Goal: Register for event/course

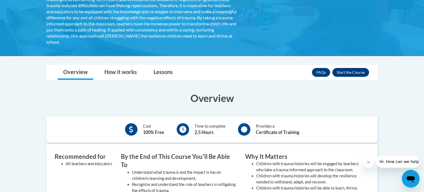
scroll to position [131, 0]
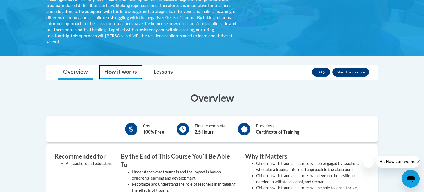
click at [117, 74] on link "How it works" at bounding box center [121, 72] width 44 height 15
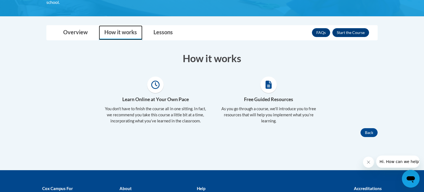
scroll to position [171, 0]
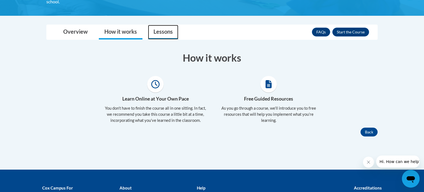
click at [163, 35] on link "Lessons" at bounding box center [163, 32] width 30 height 15
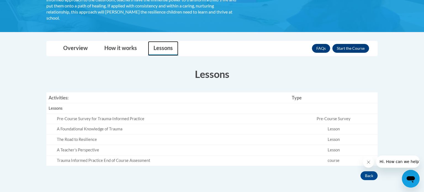
scroll to position [156, 0]
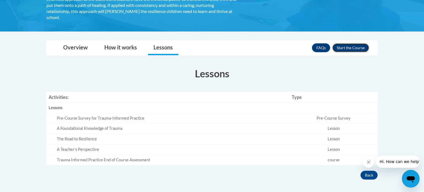
click at [348, 49] on button "Enroll" at bounding box center [350, 47] width 37 height 9
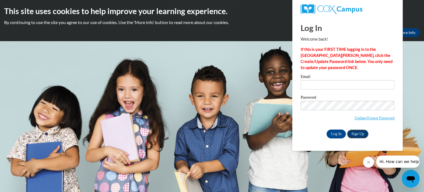
click at [356, 136] on link "Sign Up" at bounding box center [358, 133] width 22 height 9
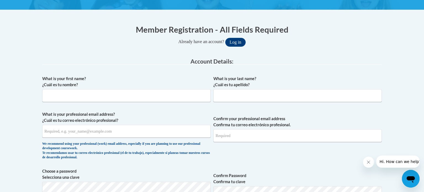
scroll to position [96, 0]
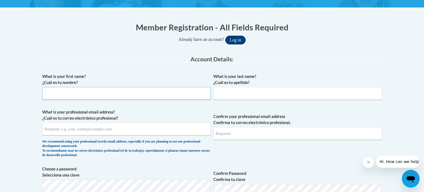
click at [126, 97] on input "What is your first name? ¿Cuál es tu nombre?" at bounding box center [126, 93] width 168 height 13
type input "Melinda"
type input "Seabridge"
type input "mseabrid@asu.edu"
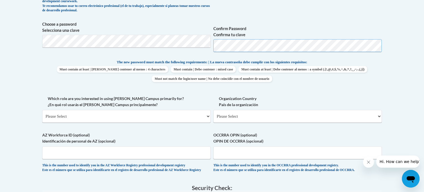
scroll to position [242, 0]
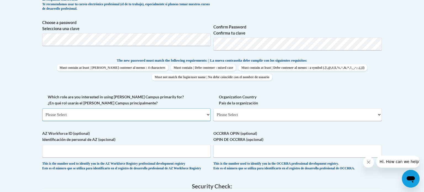
click at [165, 114] on select "Please Select College/University | Colegio/Universidad Community/Nonprofit Part…" at bounding box center [126, 114] width 168 height 13
select select "fbf2d438-af2f-41f8-98f1-81c410e29de3"
click at [42, 108] on select "Please Select College/University | Colegio/Universidad Community/Nonprofit Part…" at bounding box center [126, 114] width 168 height 13
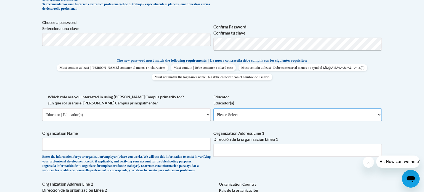
click at [245, 115] on select "Please Select Early Learning/Daycare Teacher/Family Home Care Provider | Maestr…" at bounding box center [297, 114] width 168 height 13
select select "8e40623d-54d0-45cd-9f92-5df65cd3f8cf"
click at [213, 108] on select "Please Select Early Learning/Daycare Teacher/Family Home Care Provider | Maestr…" at bounding box center [297, 114] width 168 height 13
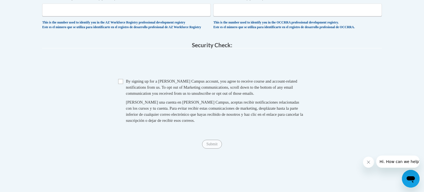
scroll to position [472, 0]
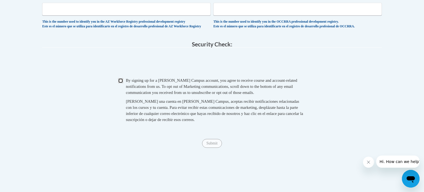
click at [119, 83] on input "Checkbox" at bounding box center [120, 80] width 5 height 5
checkbox input "true"
click at [215, 148] on input "Submit" at bounding box center [212, 143] width 20 height 9
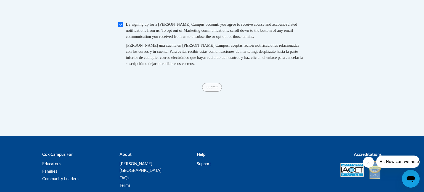
scroll to position [526, 0]
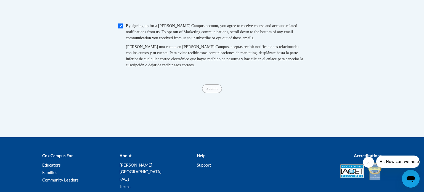
type input "Teach For America Ignite"
click at [202, 59] on span "Al crear una cuenta en Cox Campus, aceptas recibir notificaciones relacionadas …" at bounding box center [214, 55] width 177 height 23
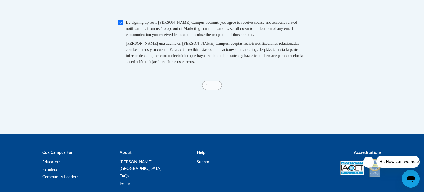
scroll to position [531, 0]
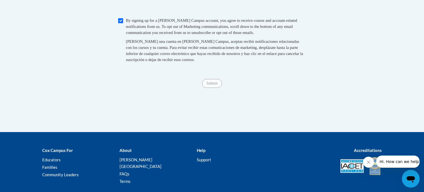
click at [245, 75] on fieldset "Security Check: Enter the security code + = TextBox Checkbox" at bounding box center [212, 28] width 340 height 94
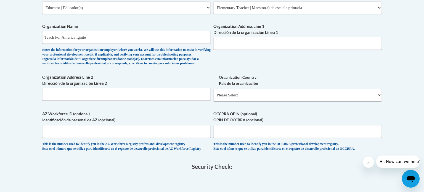
scroll to position [343, 0]
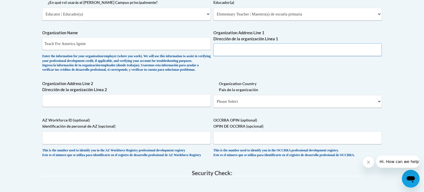
click at [270, 49] on input "Organization Address Line 1 Dirección de la organización Línea 1" at bounding box center [297, 49] width 168 height 13
click at [337, 60] on div "Organization Address Line 1 Dirección de la organización Línea 1" at bounding box center [297, 45] width 168 height 30
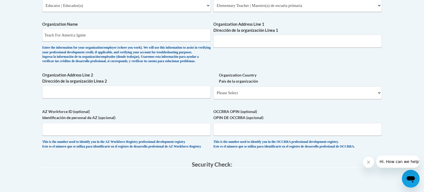
scroll to position [353, 0]
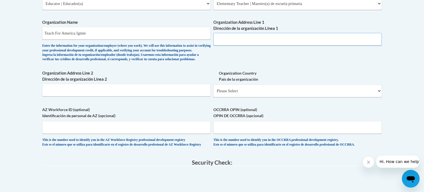
click at [280, 39] on input "Organization Address Line 1 Dirección de la organización Línea 1" at bounding box center [297, 39] width 168 height 13
type input "?"
click at [74, 96] on input "Organization Address Line 2 Dirección de la organización Línea 2" at bounding box center [126, 90] width 168 height 13
type input "na"
click at [240, 97] on select "Please Select United States | Estados Unidos Outside of the United States | Fue…" at bounding box center [297, 90] width 168 height 13
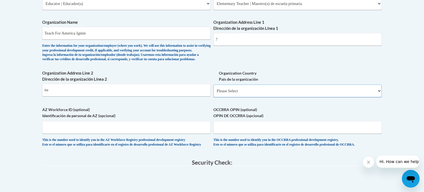
select select "ad49bcad-a171-4b2e-b99c-48b446064914"
click at [213, 93] on select "Please Select United States | Estados Unidos Outside of the United States | Fue…" at bounding box center [297, 90] width 168 height 13
select select
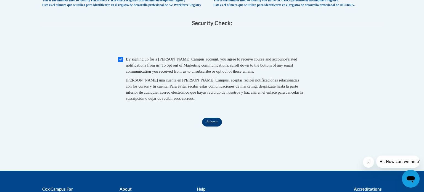
scroll to position [557, 0]
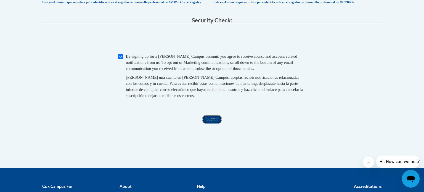
click at [208, 124] on input "Submit" at bounding box center [212, 119] width 20 height 9
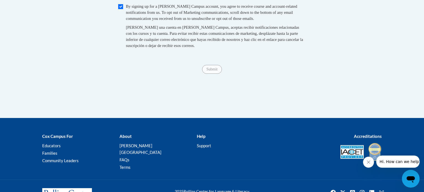
scroll to position [611, 0]
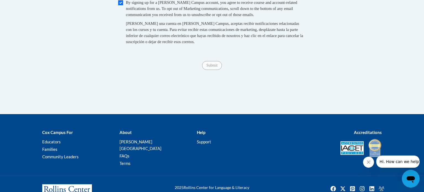
type input "?"
click at [227, 57] on fieldset "Security Check: Enter the security code + = TextBox Checkbox" at bounding box center [212, 10] width 340 height 94
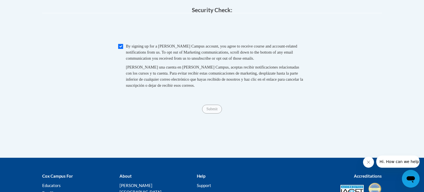
scroll to position [568, 0]
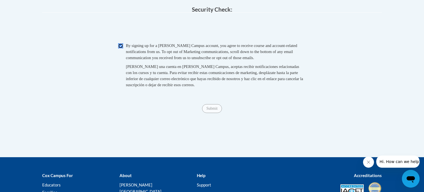
click at [120, 48] on input "Checkbox" at bounding box center [120, 45] width 5 height 5
checkbox input "true"
click at [208, 113] on input "Submit" at bounding box center [212, 108] width 20 height 9
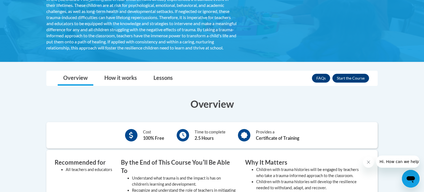
scroll to position [120, 0]
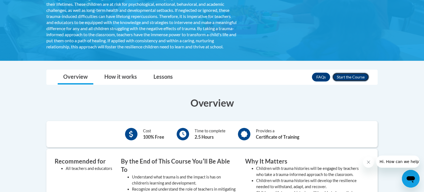
click at [364, 81] on button "Enroll" at bounding box center [350, 77] width 37 height 9
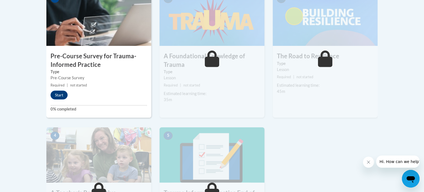
scroll to position [195, 0]
click at [60, 97] on button "Start" at bounding box center [59, 94] width 17 height 9
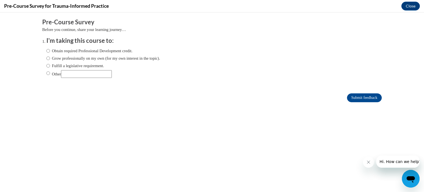
scroll to position [0, 0]
click at [49, 51] on input "Obtain required Professional Development credit." at bounding box center [48, 51] width 4 height 6
radio input "true"
click at [352, 98] on input "Submit feedback" at bounding box center [364, 97] width 35 height 9
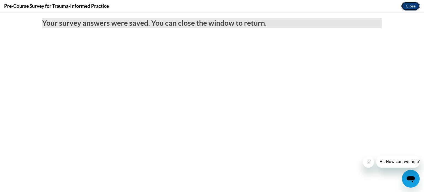
click at [411, 7] on button "Close" at bounding box center [410, 6] width 18 height 9
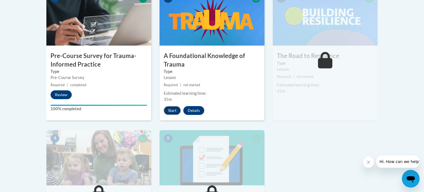
click at [171, 108] on button "Start" at bounding box center [172, 110] width 17 height 9
